Goal: Communication & Community: Participate in discussion

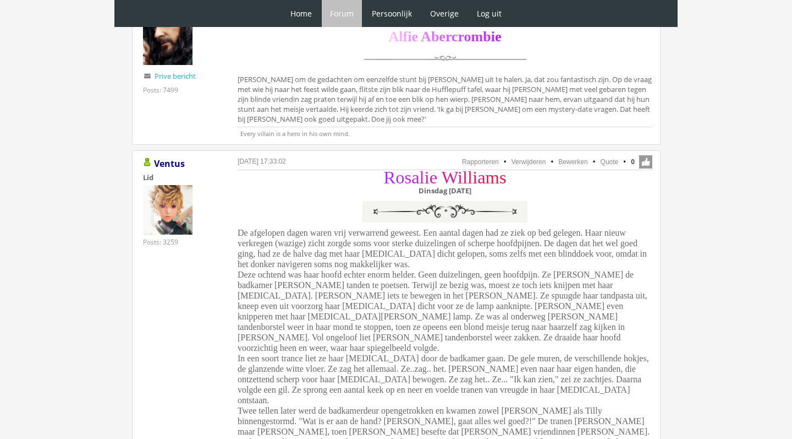
scroll to position [664, 0]
click at [612, 160] on link "Quote" at bounding box center [610, 164] width 18 height 8
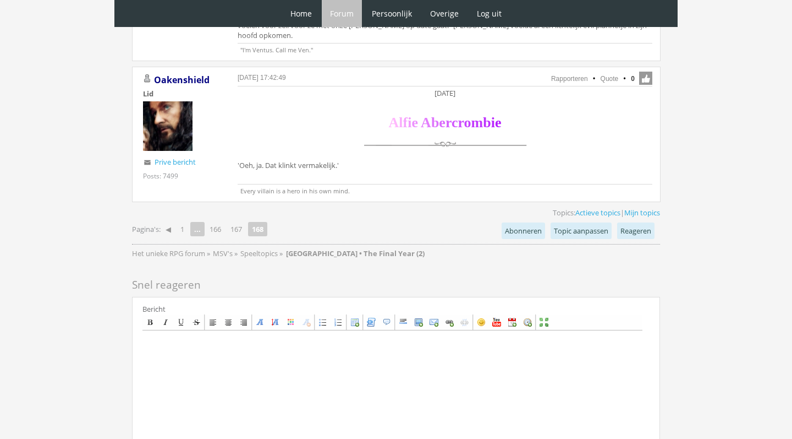
scroll to position [1345, 0]
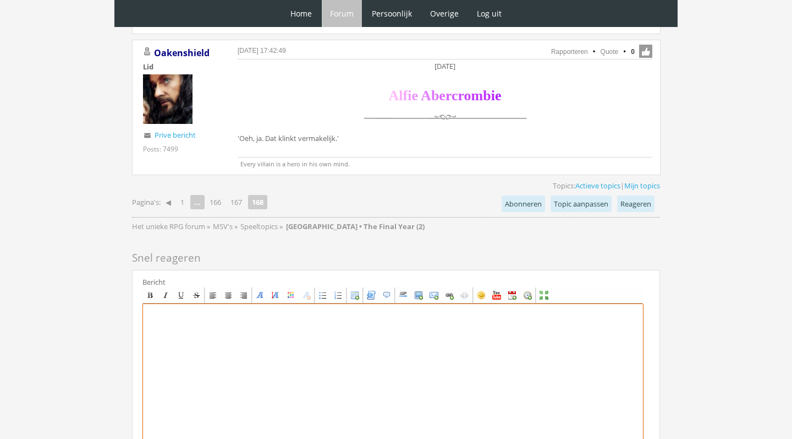
click at [219, 303] on textarea at bounding box center [393, 405] width 501 height 204
paste textarea "[center][size=7][font=Garamond][color=#B12BFF]R[/color][color=#B529F2]o[/color]…"
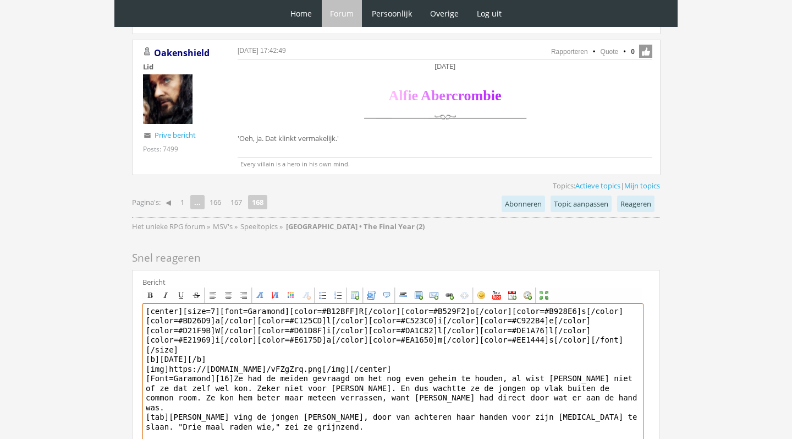
type textarea "[center][size=7][font=Garamond][color=#B12BFF]R[/color][color=#B529F2]o[/color]…"
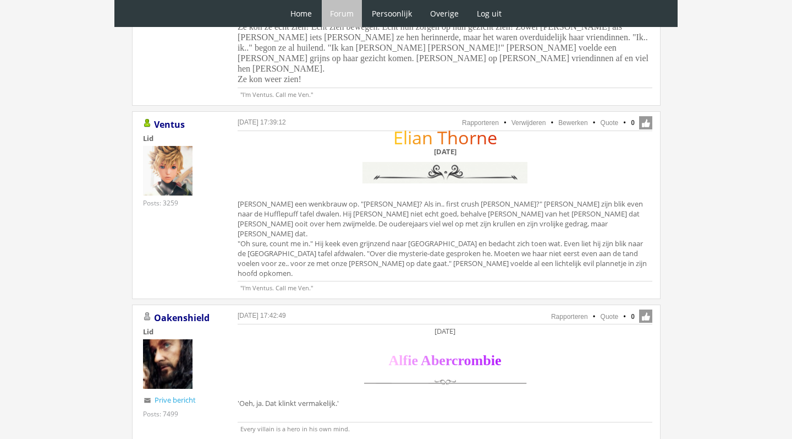
scroll to position [1080, 0]
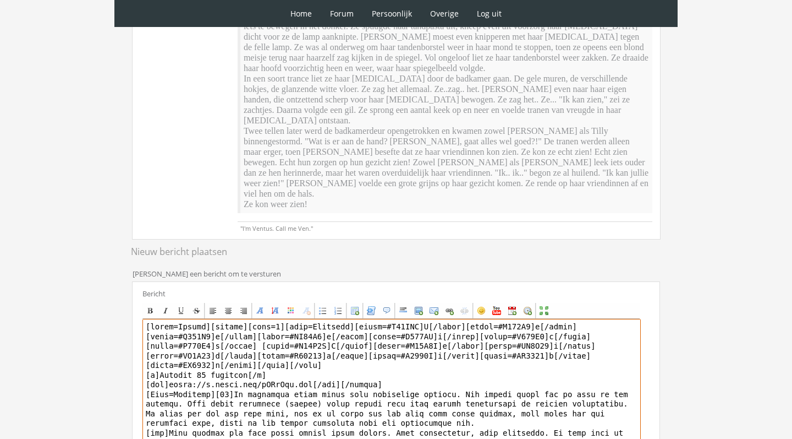
drag, startPoint x: 210, startPoint y: 308, endPoint x: 152, endPoint y: 303, distance: 58.5
click at [152, 319] on textarea at bounding box center [392, 421] width 499 height 204
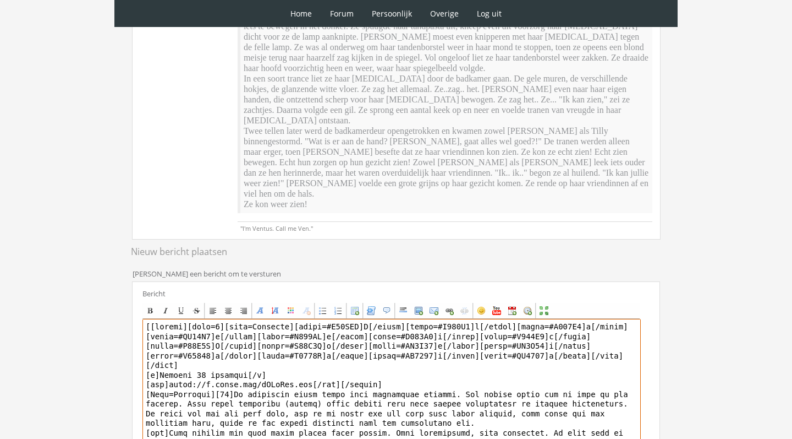
type textarea "[center][size=7][font=Garamond][color=#B12BFF]R[/color][color=#B529F2]o[/color]…"
drag, startPoint x: 233, startPoint y: 371, endPoint x: 130, endPoint y: 293, distance: 128.8
click at [130, 293] on div "RPG Realm Ingelogd als Ventus Topics: Actieve topics | Mijn topics Het unieke R…" at bounding box center [396, 201] width 549 height 837
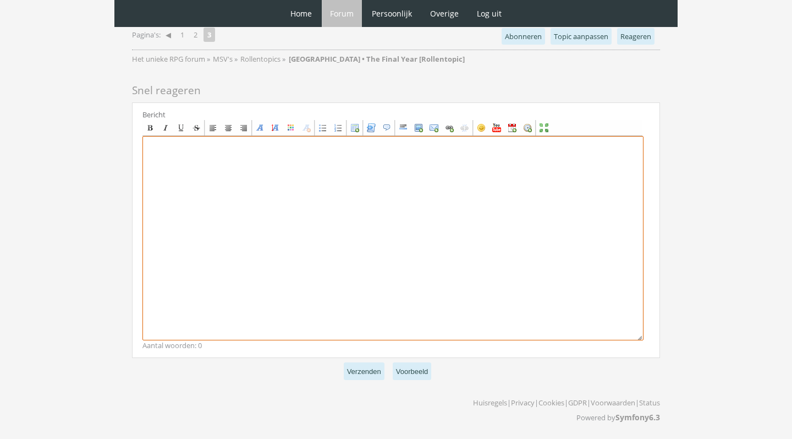
scroll to position [4361, 0]
click at [346, 267] on textarea at bounding box center [393, 238] width 501 height 204
paste textarea "[center][size=7][font=Garamond][color=#B12BFF]R[/color][color=#B529F2]o[/color]…"
type textarea "[center][size=7][font=Garamond][color=#B12BFF]R[/color][color=#B529F2]o[/color]…"
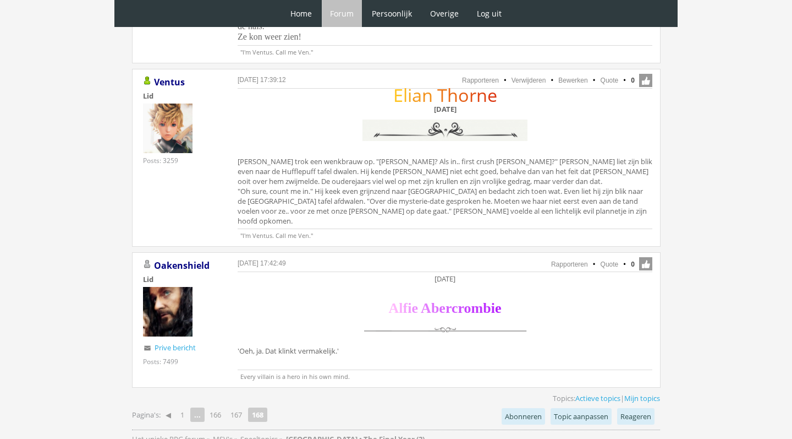
scroll to position [1091, 0]
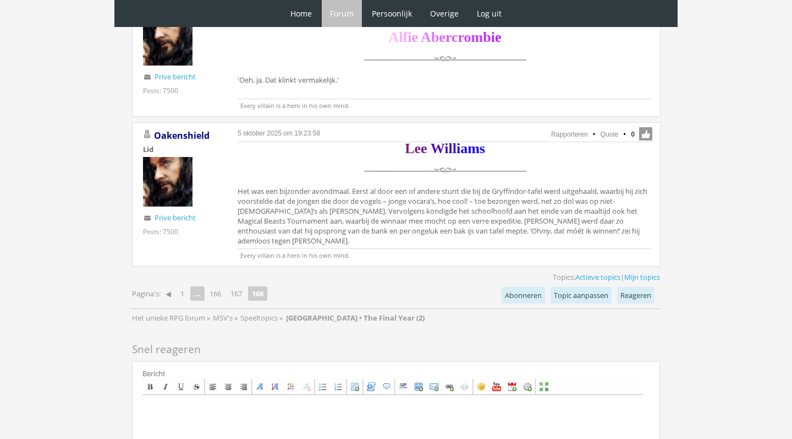
scroll to position [1366, 0]
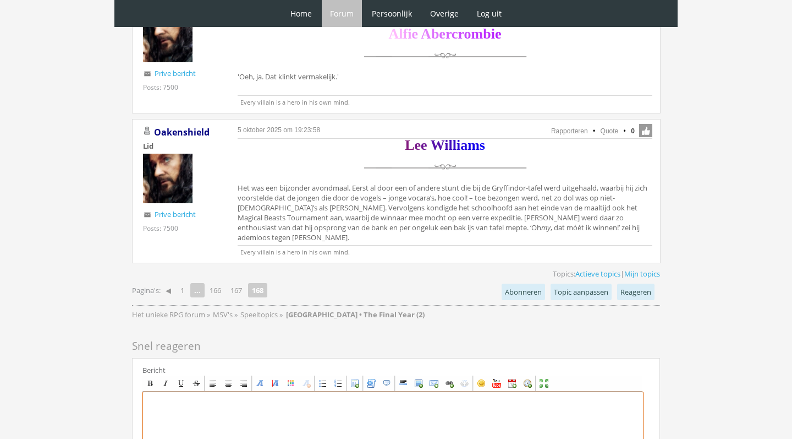
paste textarea "[center][size=7][font=Garamond][color=#B12BFF]R[/color][color=#B529F2]o[/color]…"
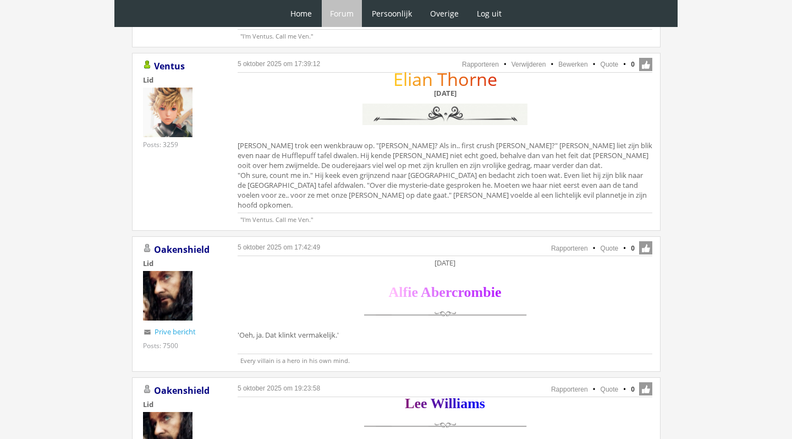
scroll to position [1541, 0]
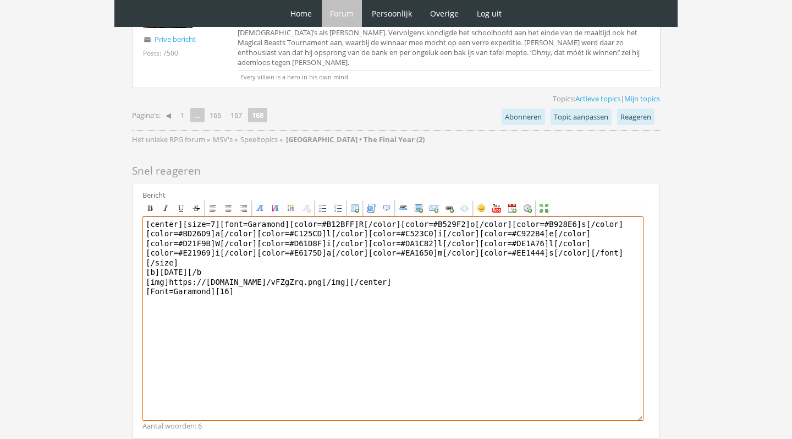
type textarea "[center][size=7][font=Garamond][color=#B12BFF]R[/color][color=#B529F2]o[/color]…"
click at [251, 243] on textarea "[center][size=7][font=Garamond][color=#B12BFF]R[/color][color=#B529F2]o[/color]…" at bounding box center [393, 318] width 501 height 204
click at [249, 234] on textarea "[center][size=7][font=Garamond][color=#B12BFF]R[/color][color=#B529F2]o[/color]…" at bounding box center [393, 318] width 501 height 204
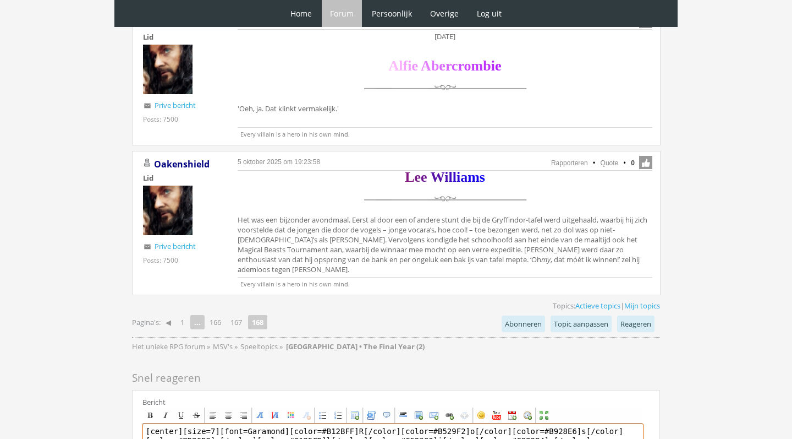
scroll to position [1336, 0]
